Goal: Information Seeking & Learning: Learn about a topic

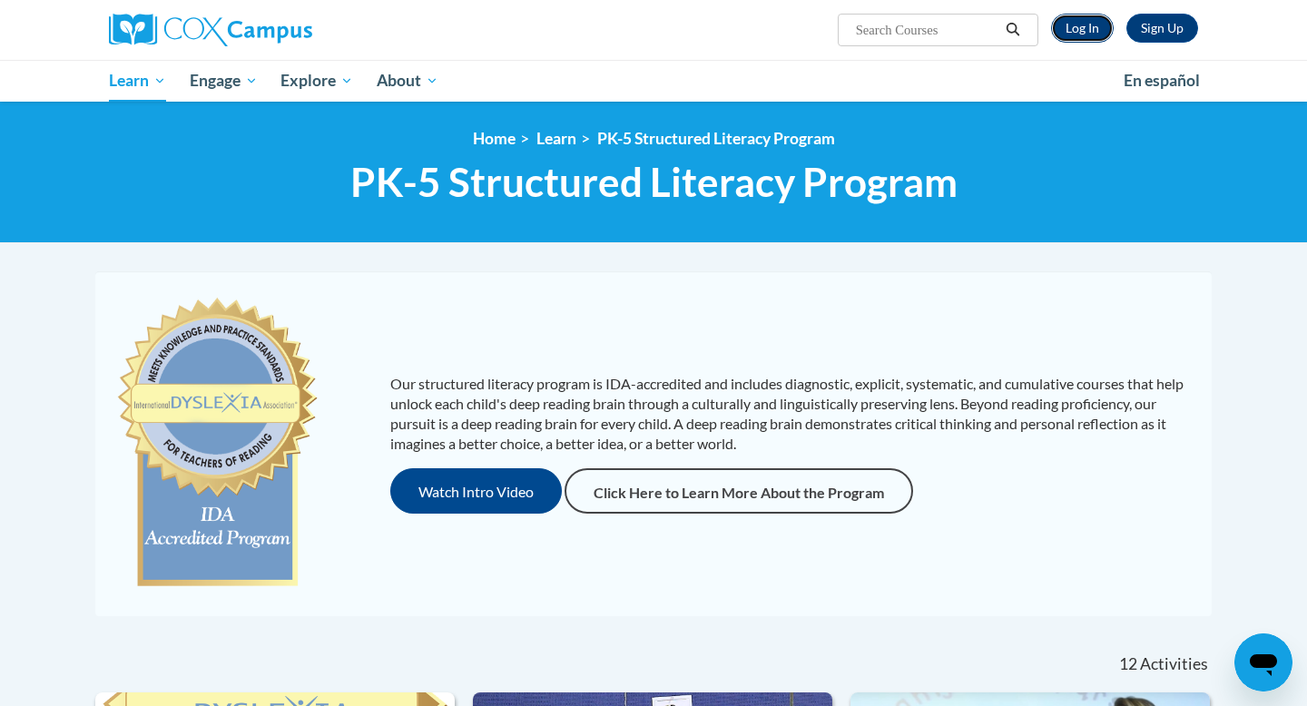
click at [1093, 28] on link "Log In" at bounding box center [1082, 28] width 63 height 29
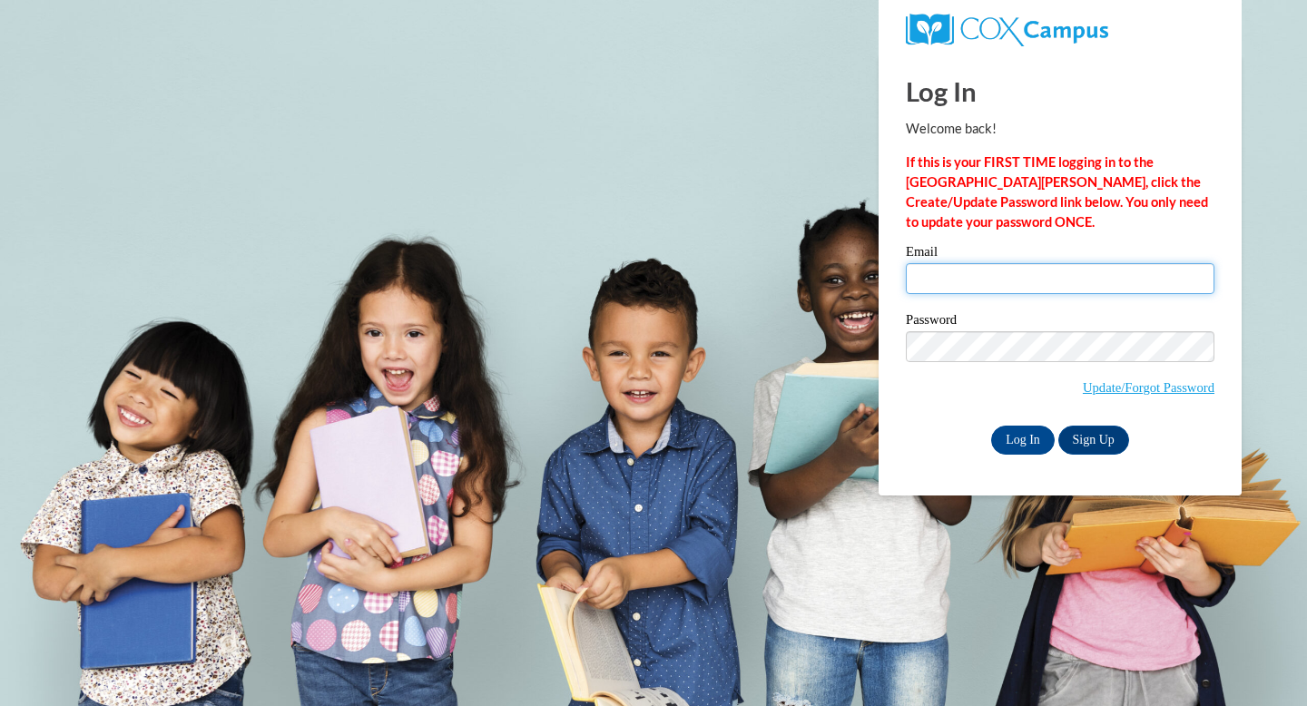
click at [1015, 273] on input "Email" at bounding box center [1060, 278] width 309 height 31
type input "[EMAIL_ADDRESS][DOMAIN_NAME]"
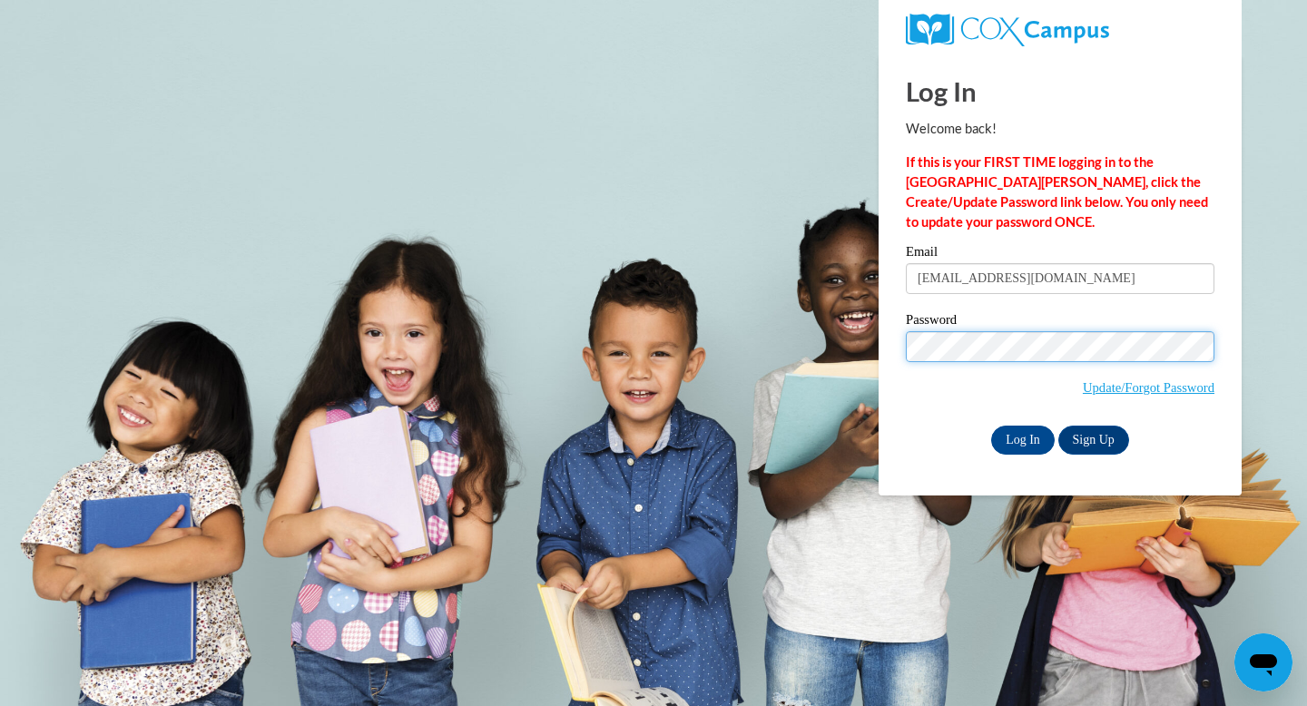
click at [991, 426] on input "Log In" at bounding box center [1023, 440] width 64 height 29
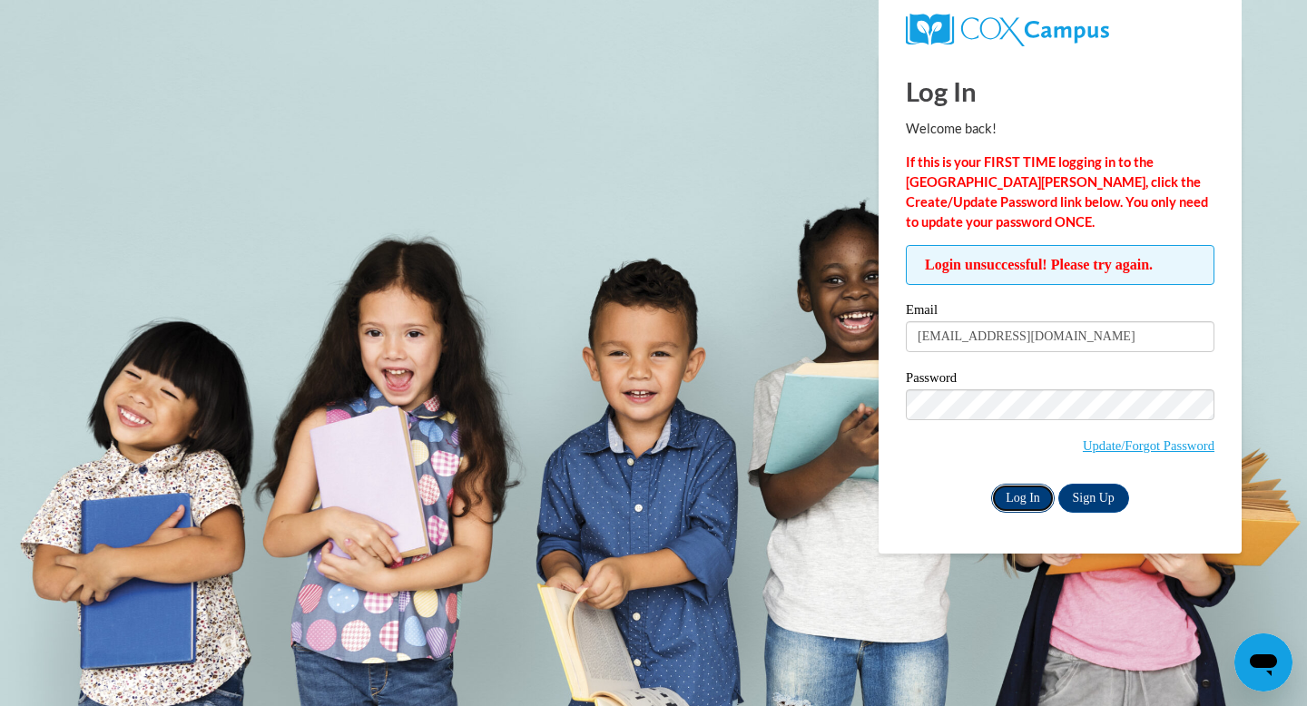
click at [1022, 504] on input "Log In" at bounding box center [1023, 498] width 64 height 29
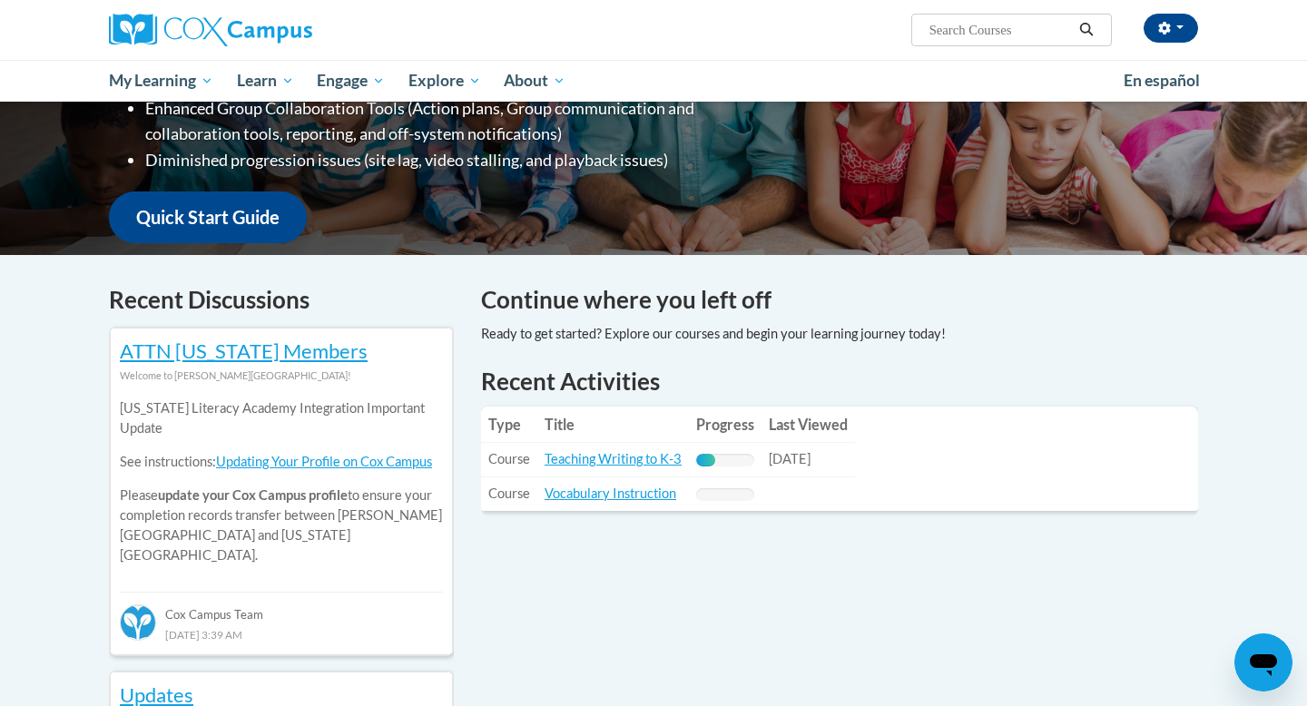
scroll to position [493, 0]
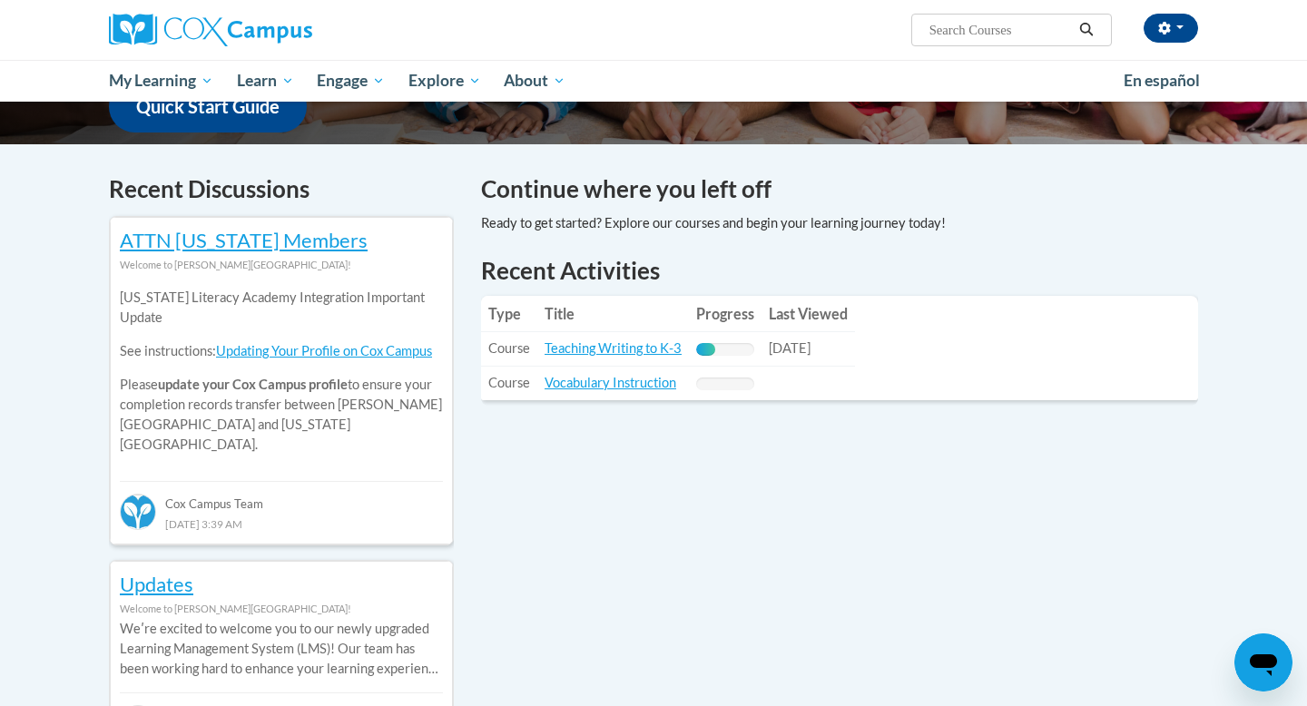
click at [606, 358] on td "Title: Teaching Writing to K-3" at bounding box center [613, 349] width 152 height 34
click at [606, 350] on link "Teaching Writing to K-3" at bounding box center [613, 347] width 137 height 15
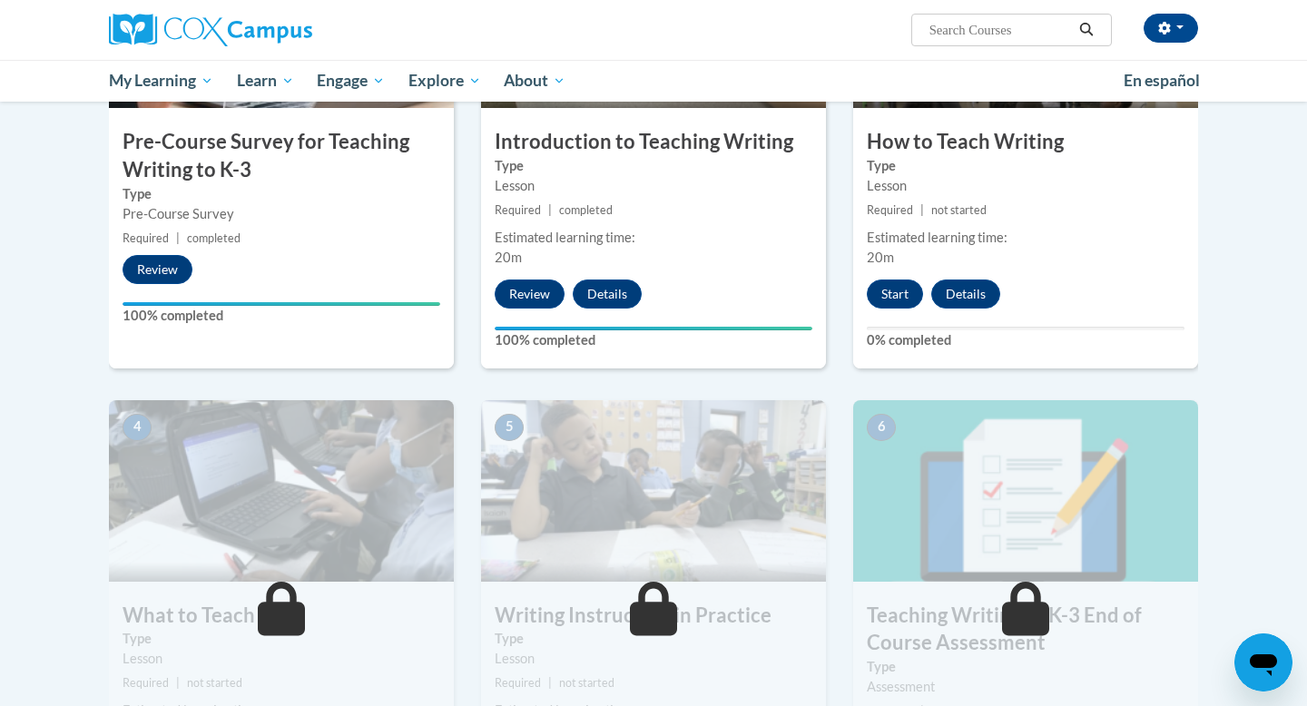
scroll to position [604, 0]
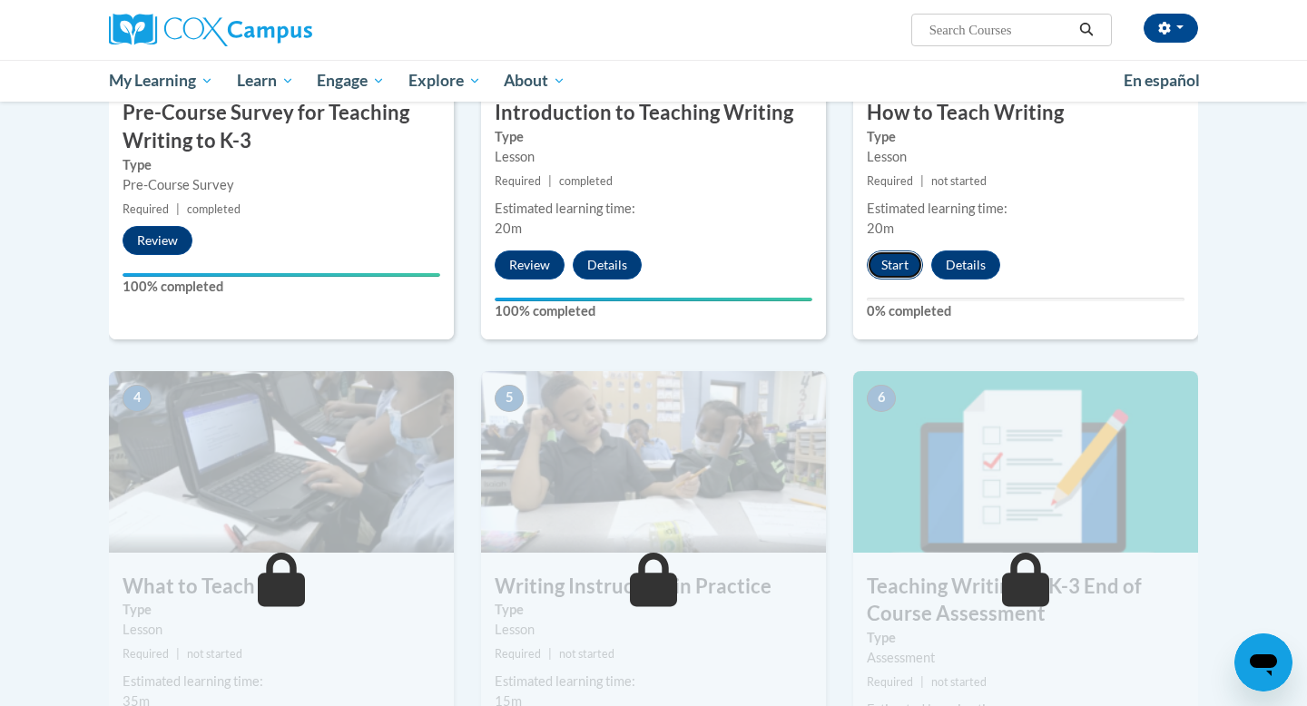
click at [903, 265] on button "Start" at bounding box center [895, 264] width 56 height 29
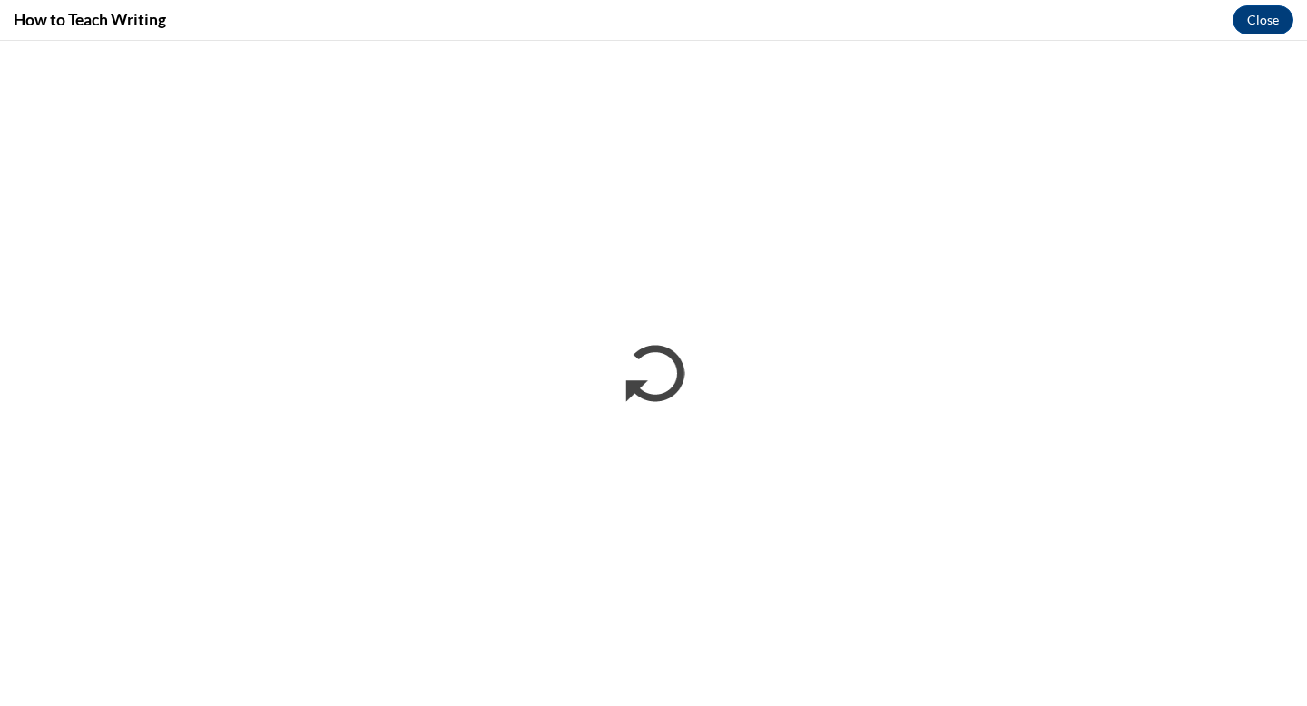
scroll to position [0, 0]
